Goal: Transaction & Acquisition: Book appointment/travel/reservation

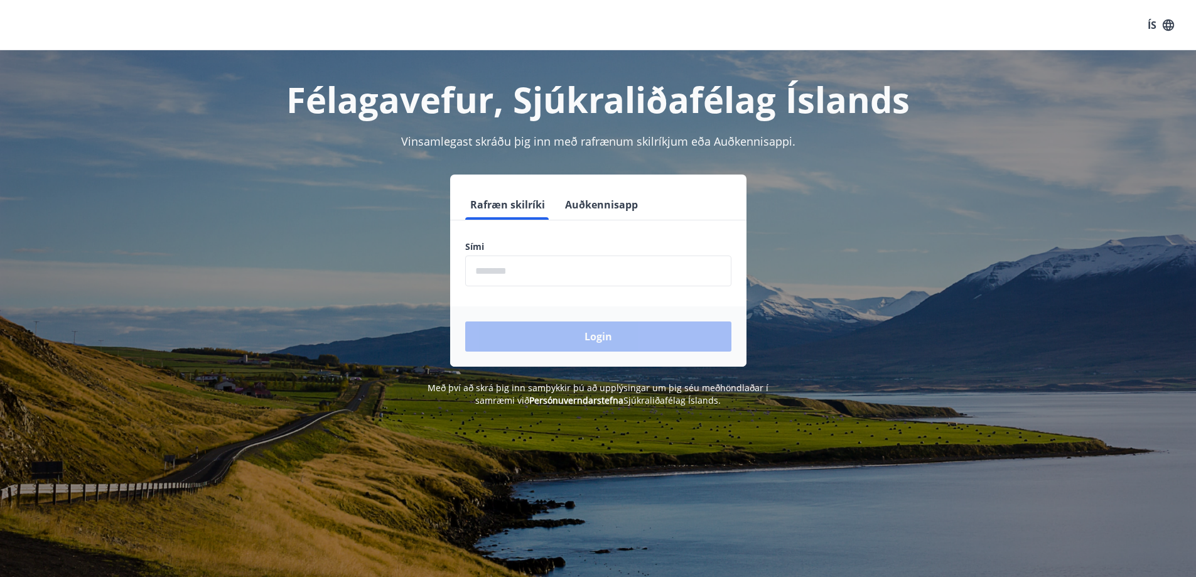
click at [571, 279] on input "phone" at bounding box center [598, 271] width 266 height 31
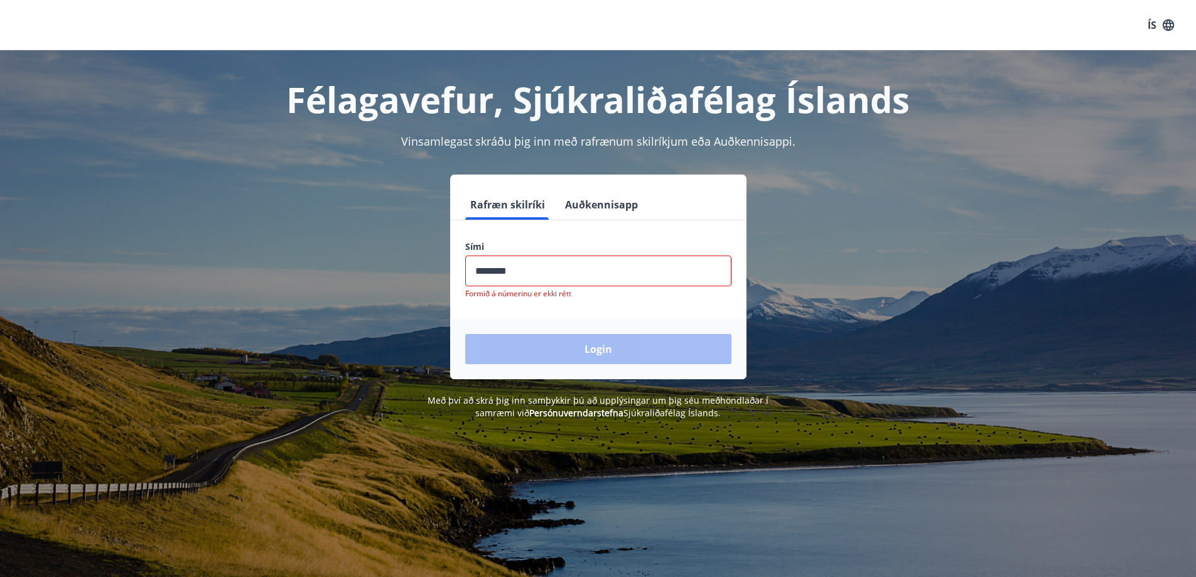
click at [585, 339] on div "Login" at bounding box center [598, 349] width 296 height 60
click at [561, 273] on input "phone" at bounding box center [598, 271] width 266 height 31
type input "********"
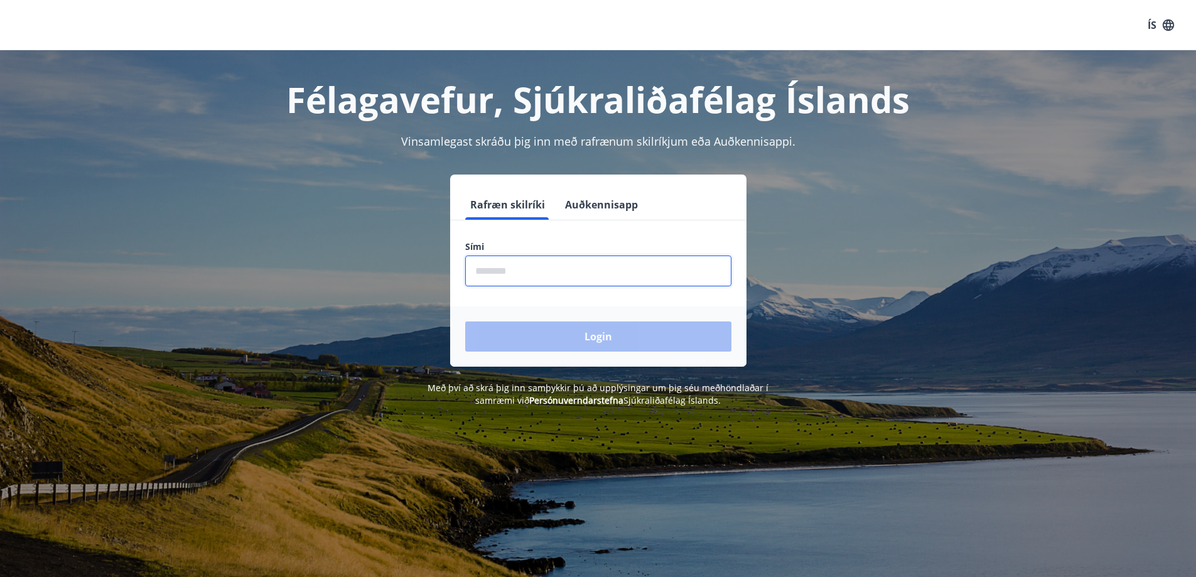
click at [592, 274] on input "phone" at bounding box center [598, 271] width 266 height 31
type input "********"
click at [511, 200] on button "Rafræn skilríki" at bounding box center [507, 205] width 85 height 30
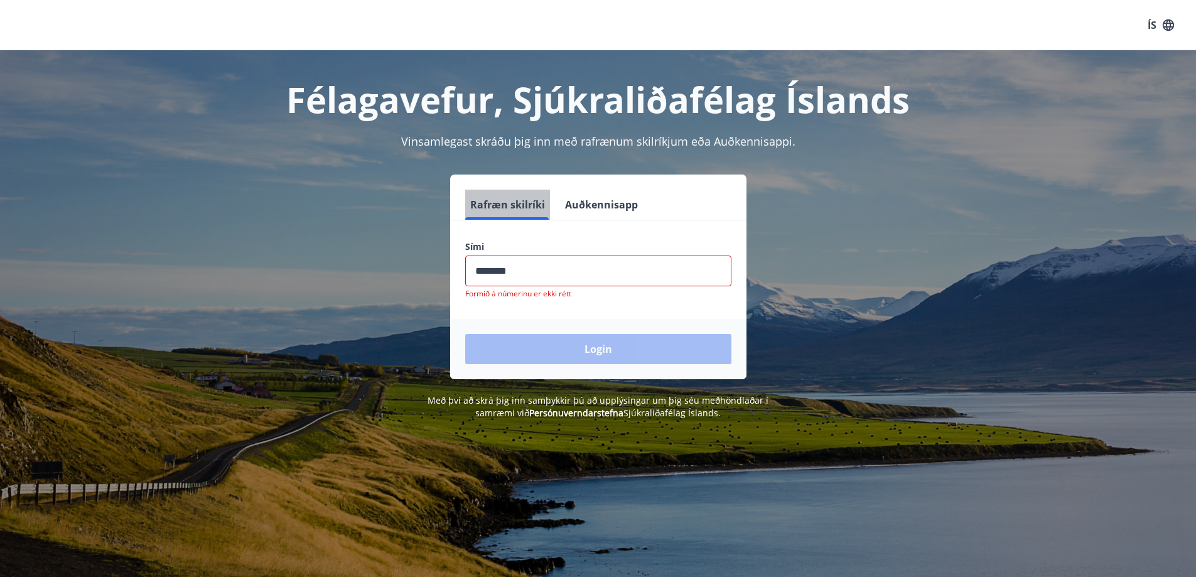
click at [512, 204] on button "Rafræn skilríki" at bounding box center [507, 205] width 85 height 30
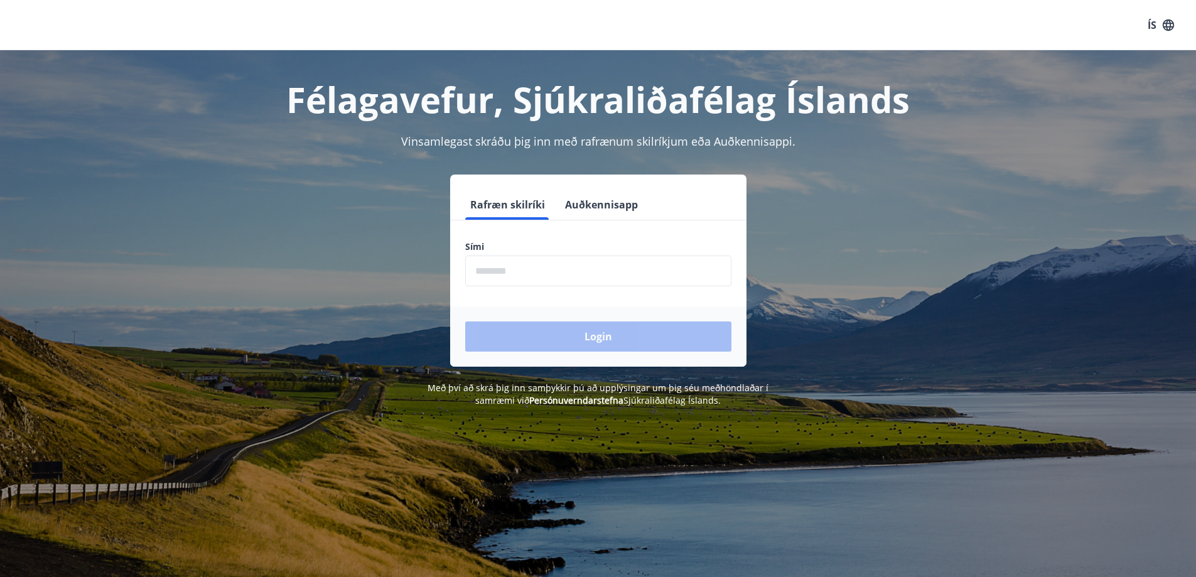
click at [585, 273] on input "phone" at bounding box center [598, 271] width 266 height 31
type input "********"
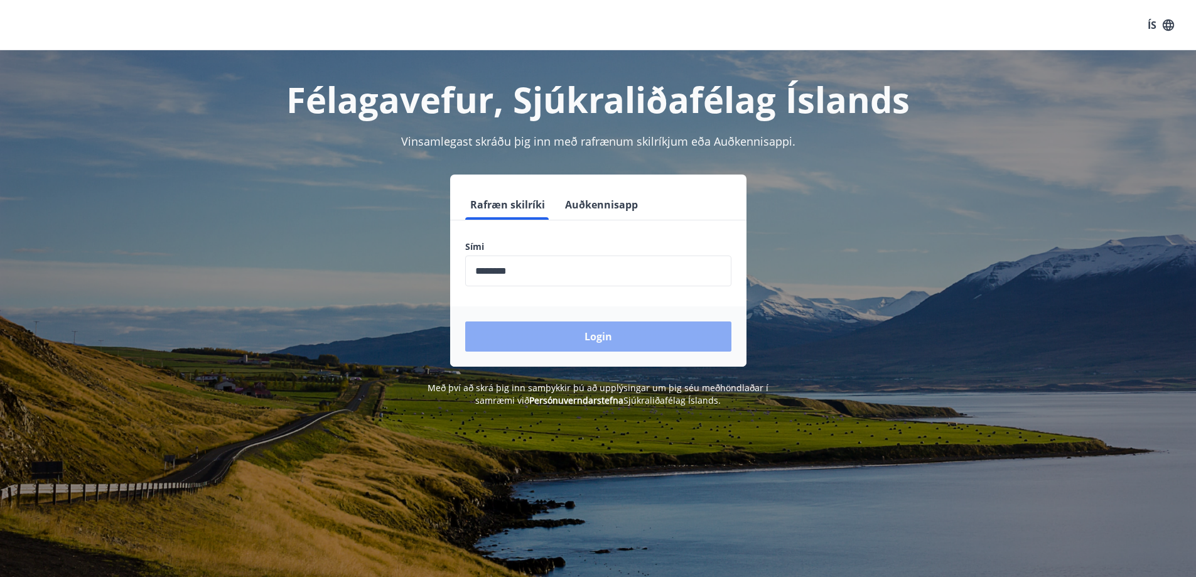
click at [553, 335] on button "Login" at bounding box center [598, 337] width 266 height 30
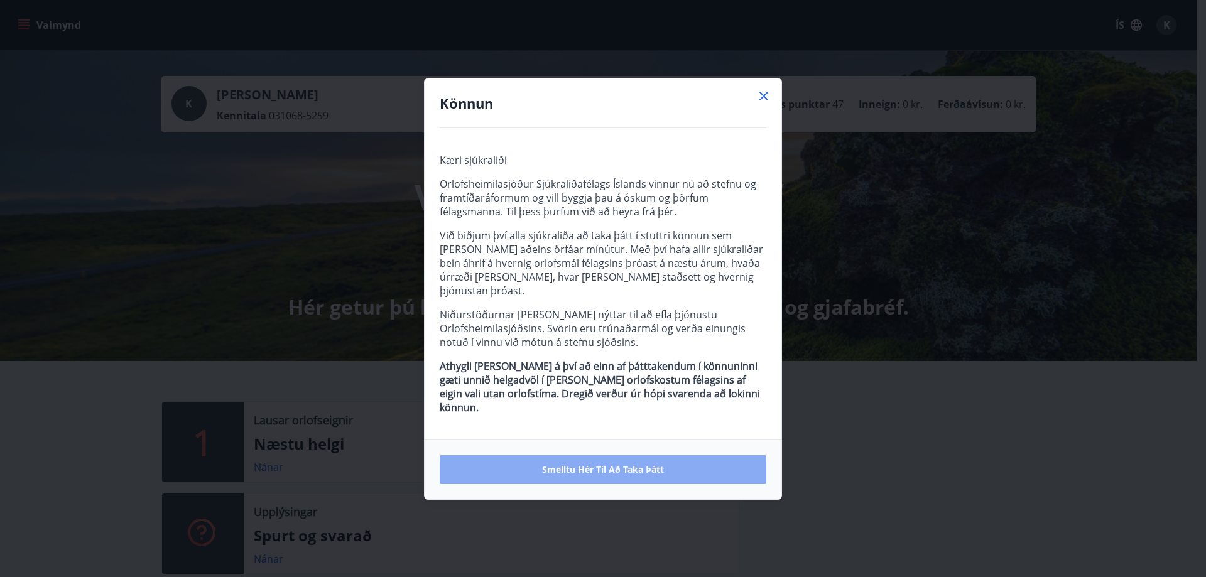
click at [625, 463] on span "Smelltu hér til að taka þátt" at bounding box center [603, 469] width 122 height 13
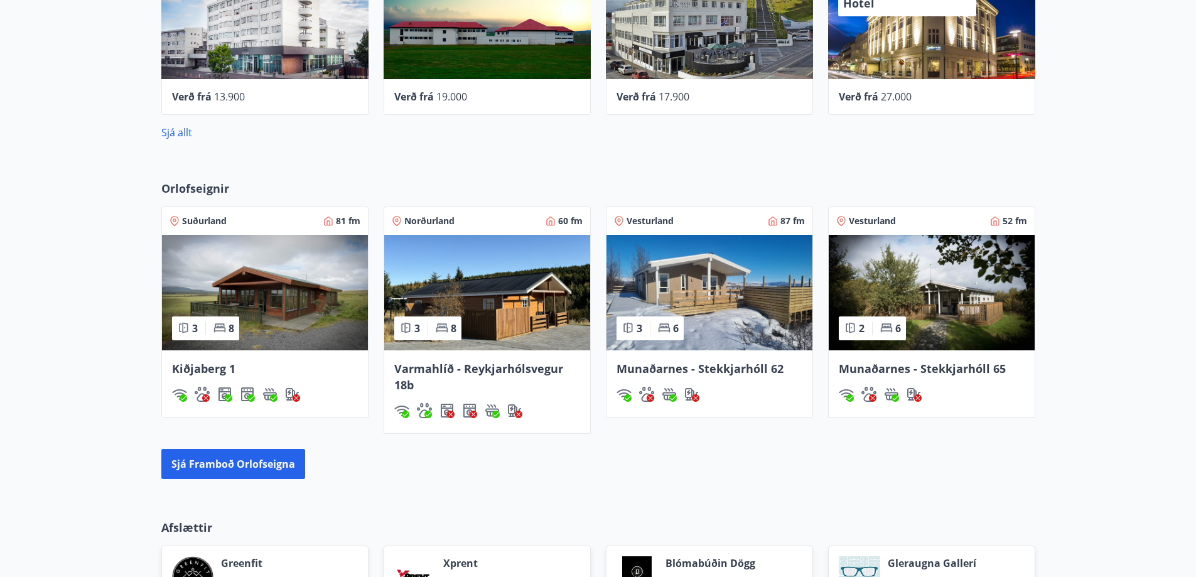
scroll to position [691, 0]
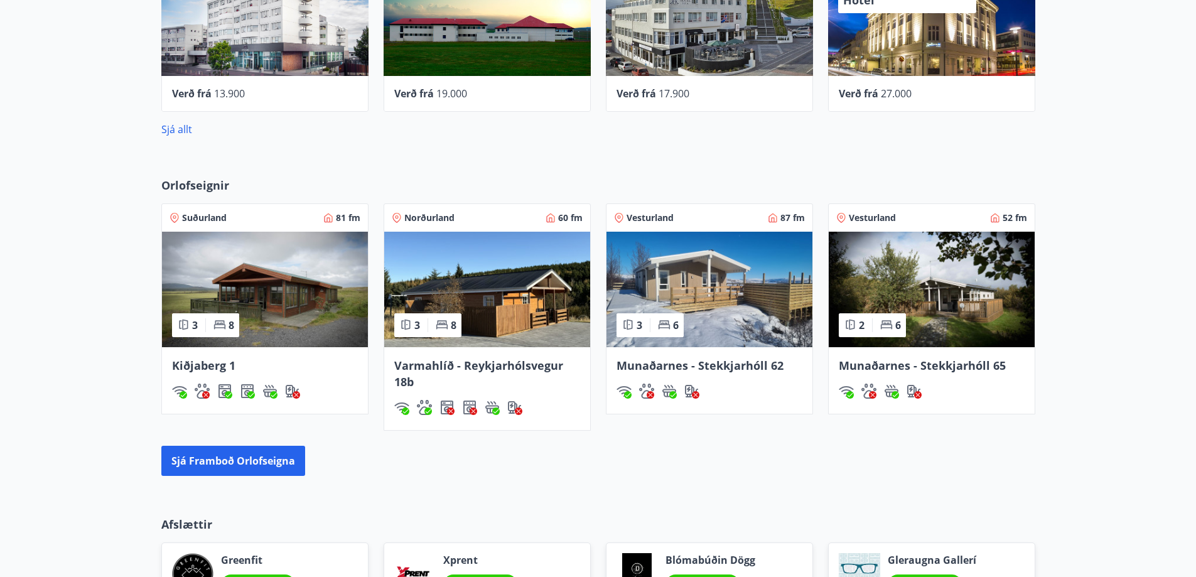
click at [431, 364] on span "Varmahlíð - Reykjarhólsvegur 18b" at bounding box center [478, 373] width 169 height 31
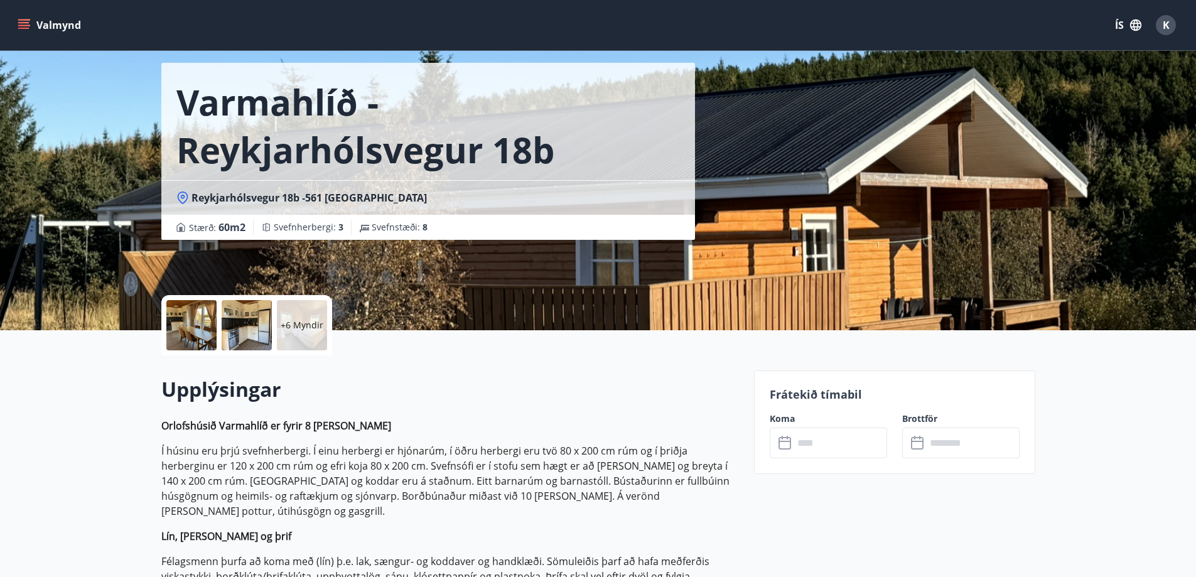
scroll to position [44, 0]
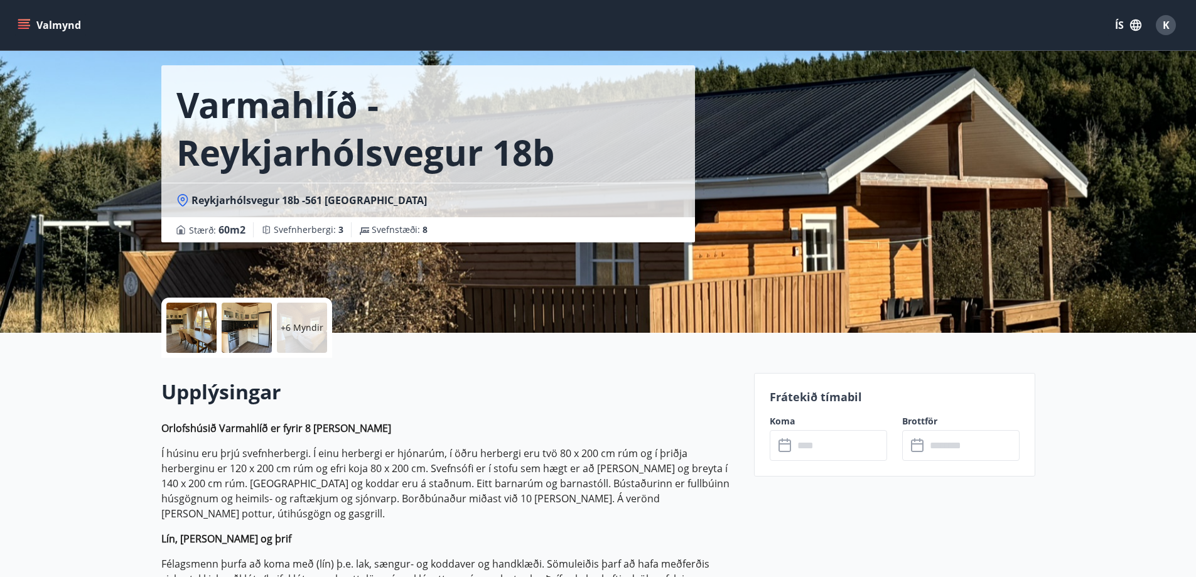
click at [787, 445] on icon at bounding box center [786, 445] width 15 height 15
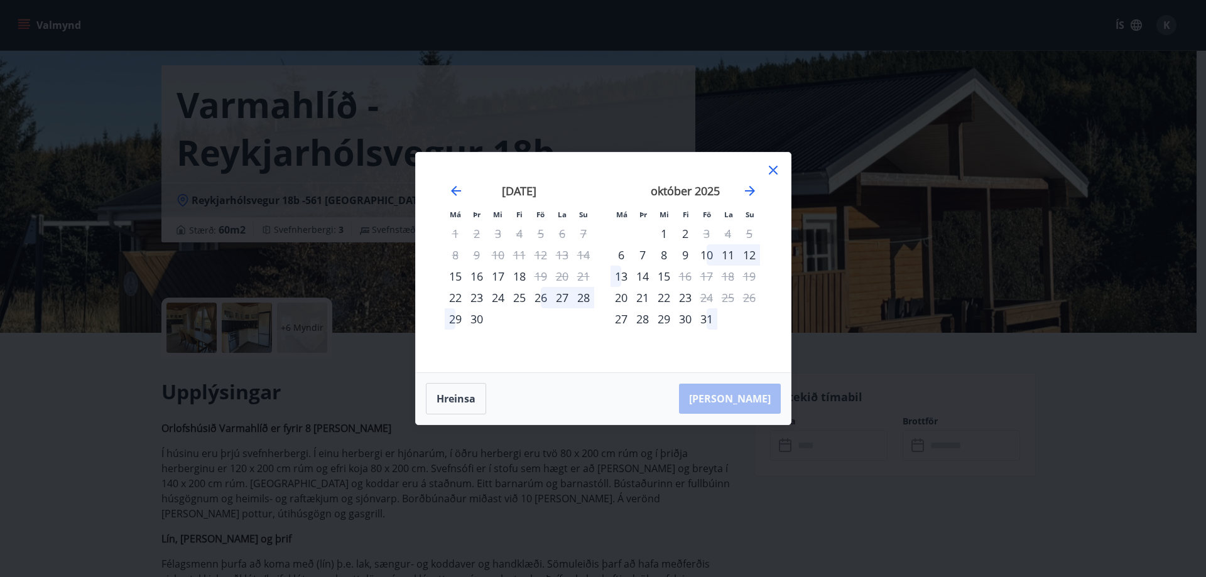
click at [728, 256] on div "11" at bounding box center [727, 254] width 21 height 21
click at [728, 257] on div "11" at bounding box center [727, 254] width 21 height 21
click at [544, 301] on div "26" at bounding box center [540, 297] width 21 height 21
click at [770, 177] on icon at bounding box center [772, 170] width 15 height 15
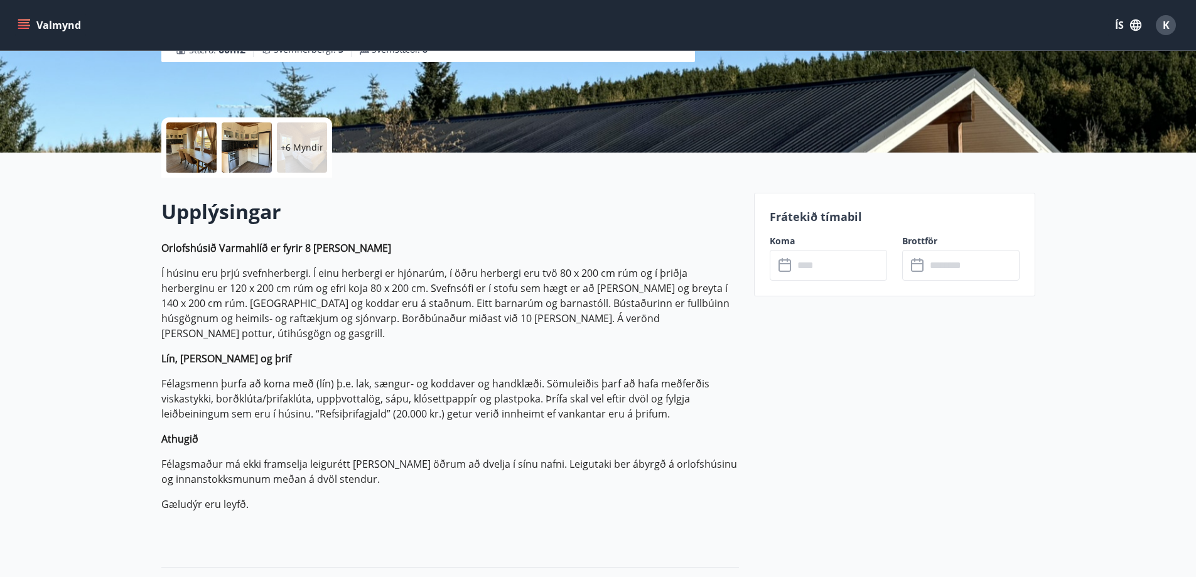
scroll to position [251, 0]
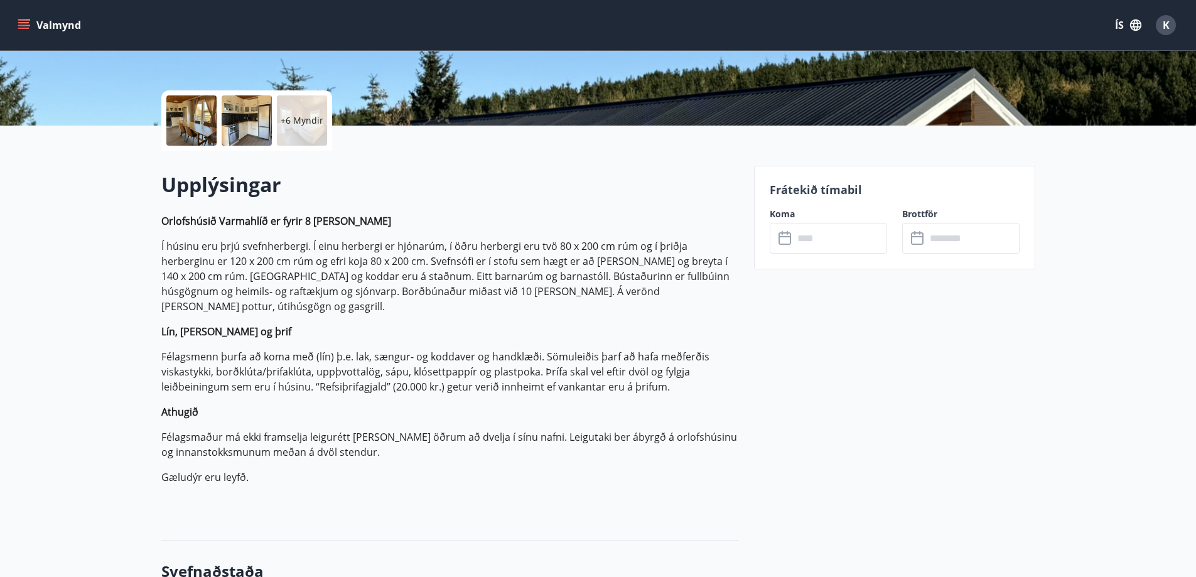
click at [782, 237] on icon at bounding box center [786, 238] width 15 height 15
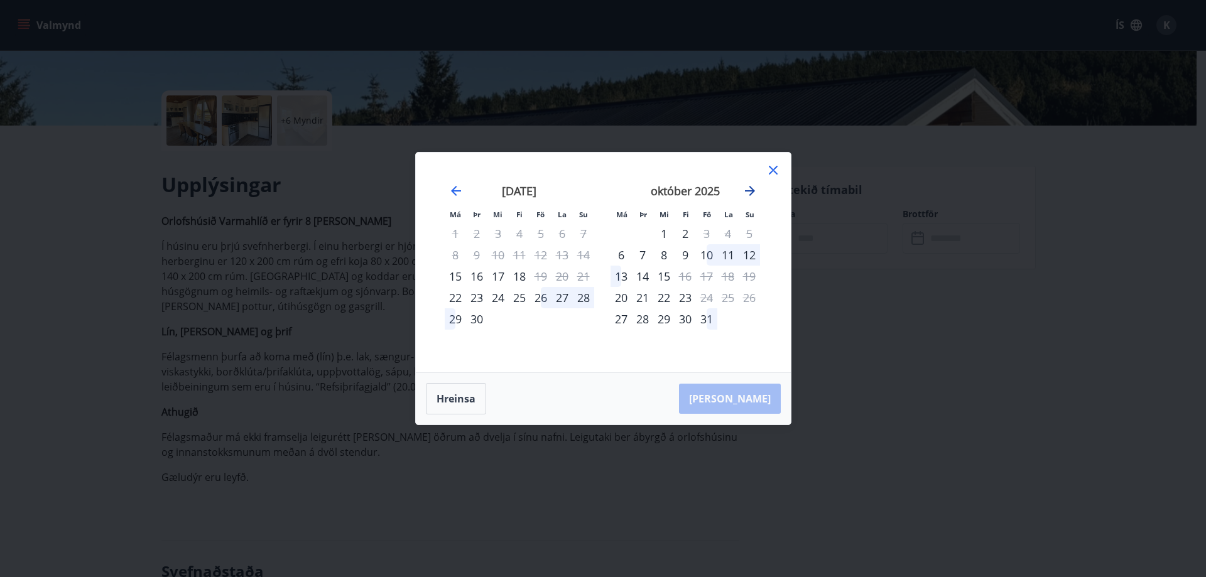
click at [752, 186] on icon "Move forward to switch to the next month." at bounding box center [749, 190] width 15 height 15
click at [709, 277] on div "14" at bounding box center [706, 276] width 21 height 21
click at [707, 276] on div "14" at bounding box center [706, 276] width 21 height 21
click at [706, 276] on div "14" at bounding box center [706, 276] width 21 height 21
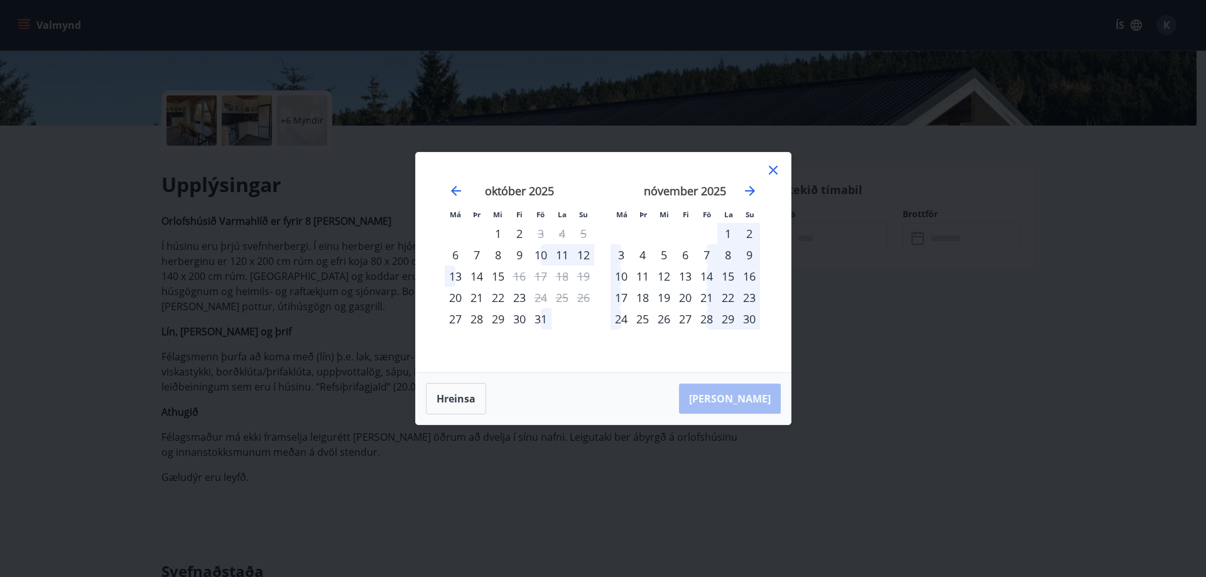
click at [728, 276] on div "15" at bounding box center [727, 276] width 21 height 21
click at [754, 278] on div "16" at bounding box center [748, 276] width 21 height 21
click at [688, 279] on div "13" at bounding box center [684, 276] width 21 height 21
click at [685, 274] on div "13" at bounding box center [684, 276] width 21 height 21
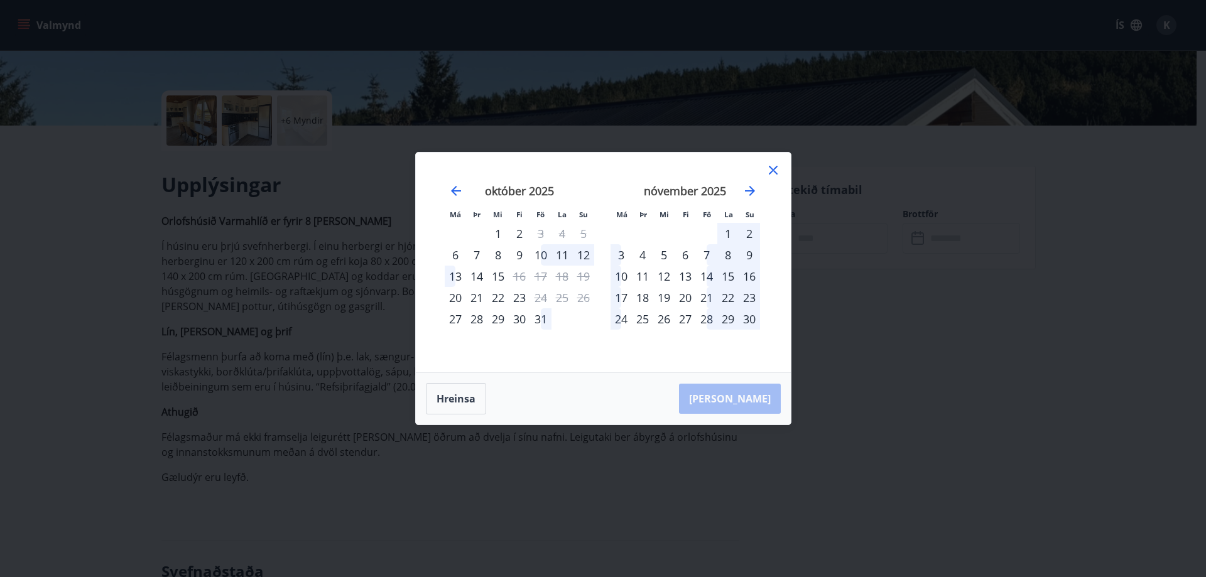
click at [705, 273] on div "14" at bounding box center [706, 276] width 21 height 21
click at [707, 322] on div "28" at bounding box center [706, 318] width 21 height 21
drag, startPoint x: 702, startPoint y: 294, endPoint x: 703, endPoint y: 281, distance: 13.2
click at [702, 293] on div "21" at bounding box center [706, 297] width 21 height 21
drag, startPoint x: 704, startPoint y: 274, endPoint x: 714, endPoint y: 242, distance: 33.6
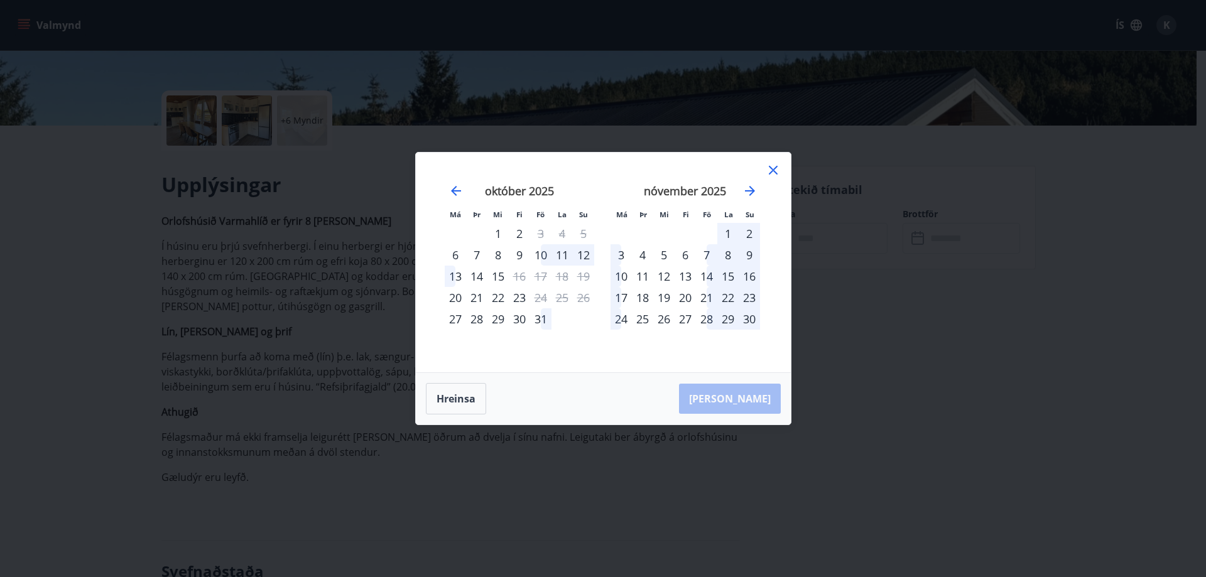
click at [705, 274] on div "14" at bounding box center [706, 276] width 21 height 21
click at [772, 171] on icon at bounding box center [772, 170] width 15 height 15
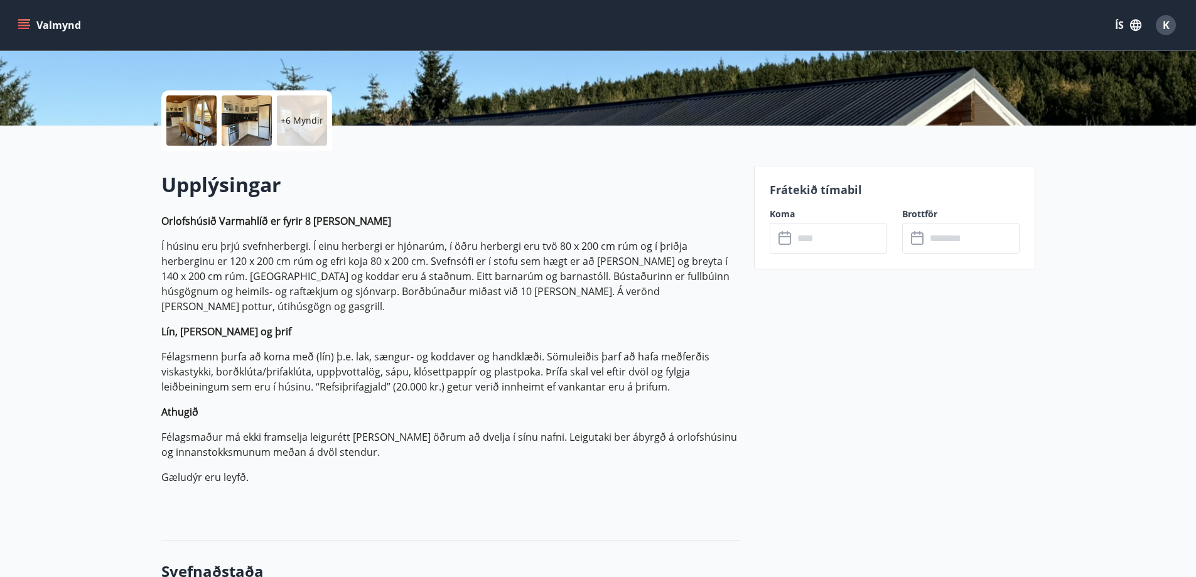
scroll to position [0, 0]
